Goal: Task Accomplishment & Management: Manage account settings

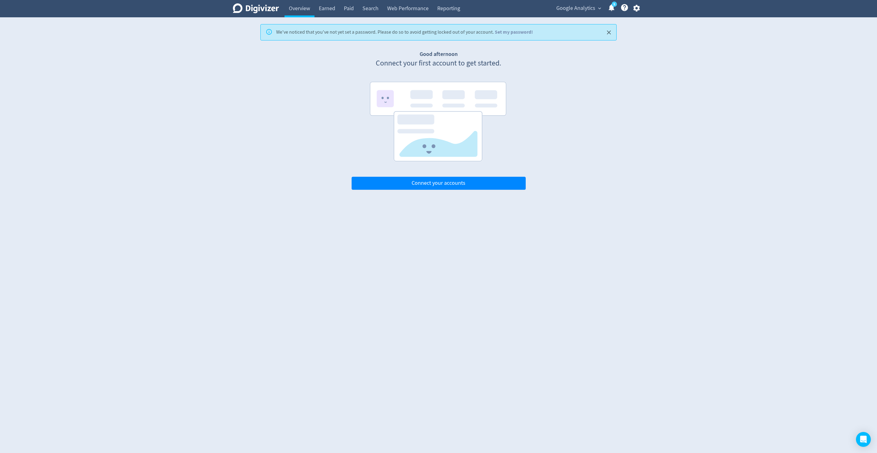
click at [582, 10] on span "Google Analytics" at bounding box center [575, 8] width 39 height 10
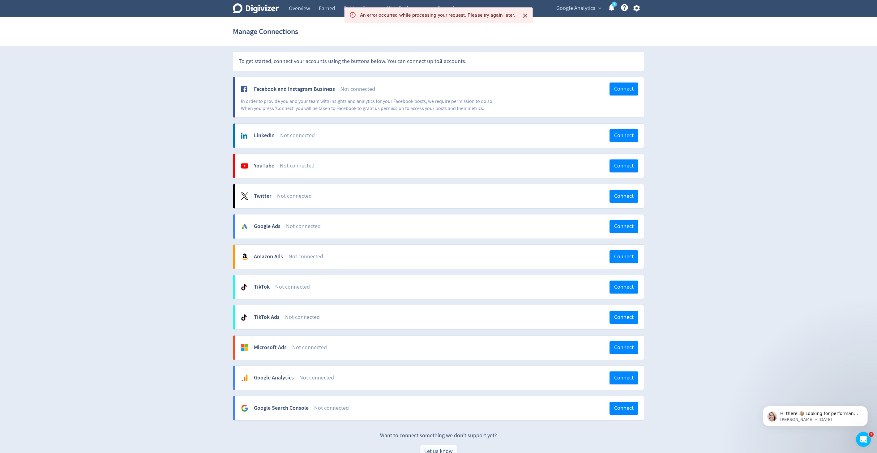
click at [580, 6] on span "Google Analytics" at bounding box center [575, 8] width 39 height 10
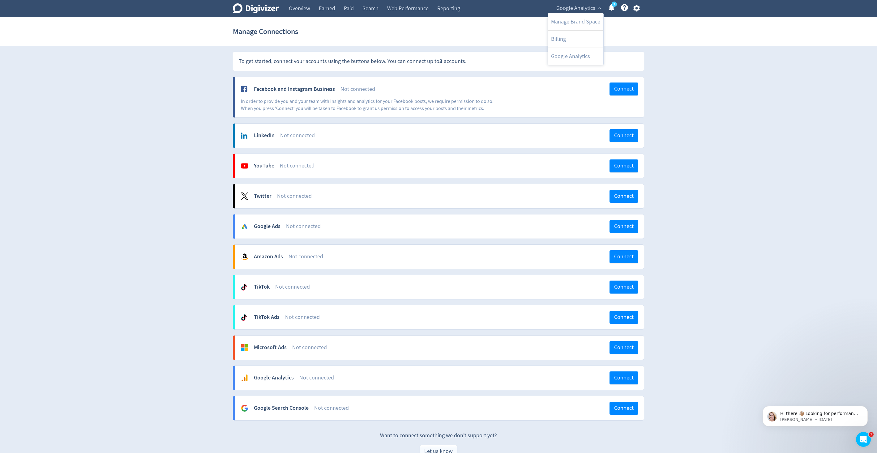
click at [638, 34] on div at bounding box center [438, 226] width 877 height 453
click at [606, 7] on div "5" at bounding box center [609, 8] width 13 height 11
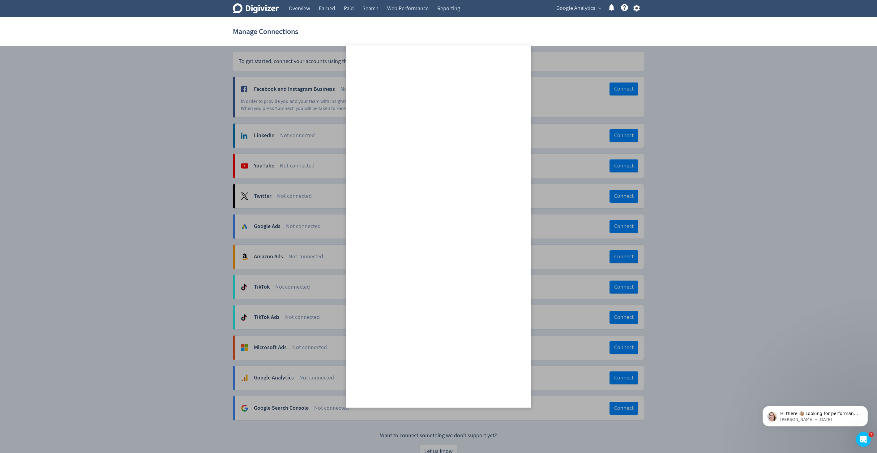
click at [595, 6] on span "Google Analytics" at bounding box center [575, 8] width 39 height 10
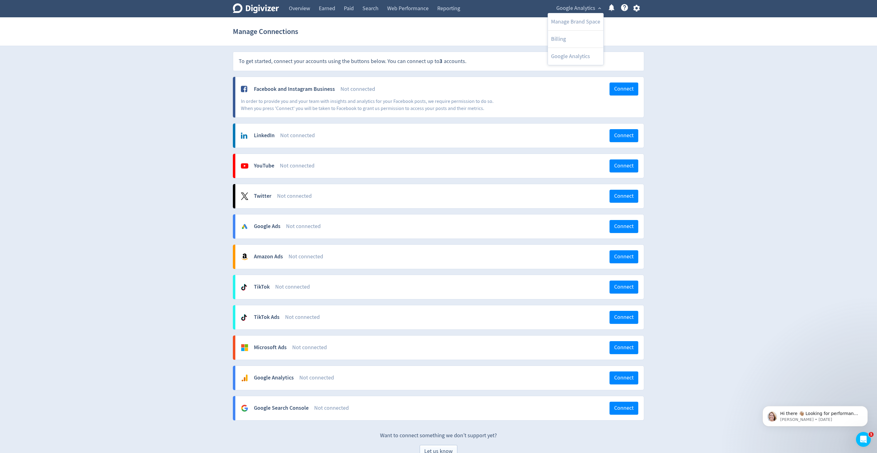
click at [648, 62] on div at bounding box center [438, 226] width 877 height 453
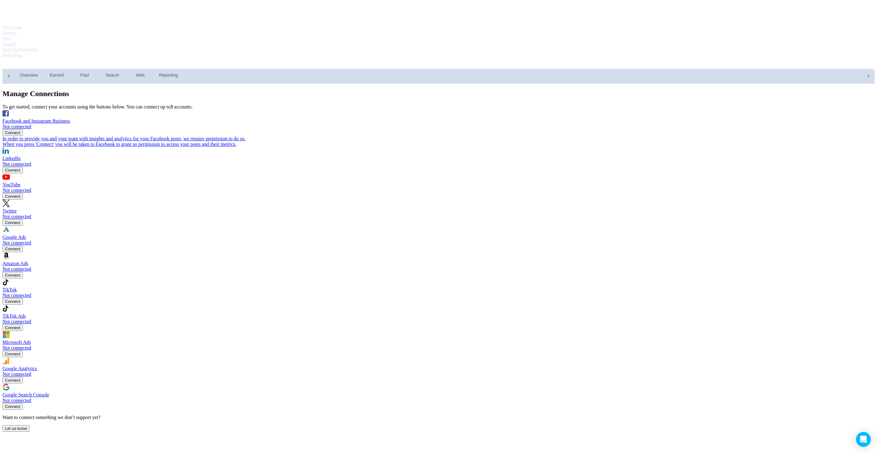
click at [51, 59] on span "Google Analytics" at bounding box center [29, 64] width 41 height 10
click at [626, 8] on div at bounding box center [438, 226] width 877 height 453
click at [75, 59] on icon at bounding box center [72, 62] width 6 height 6
click at [92, 60] on icon "button" at bounding box center [87, 63] width 7 height 7
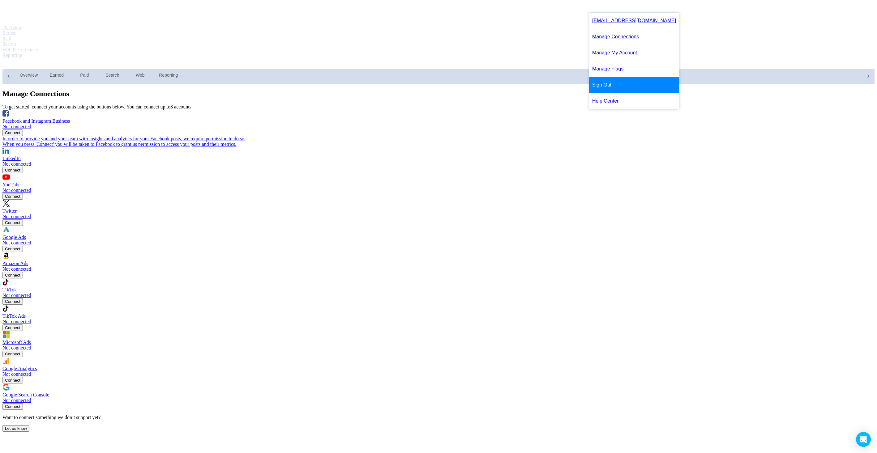
click at [607, 89] on link "Sign Out" at bounding box center [634, 85] width 90 height 16
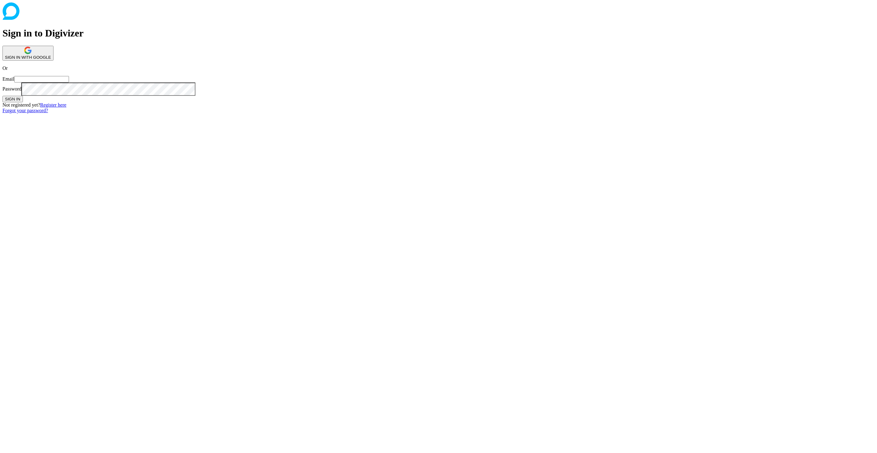
click at [54, 61] on button "SIGN IN WITH GOOGLE" at bounding box center [27, 53] width 51 height 15
